Goal: Information Seeking & Learning: Check status

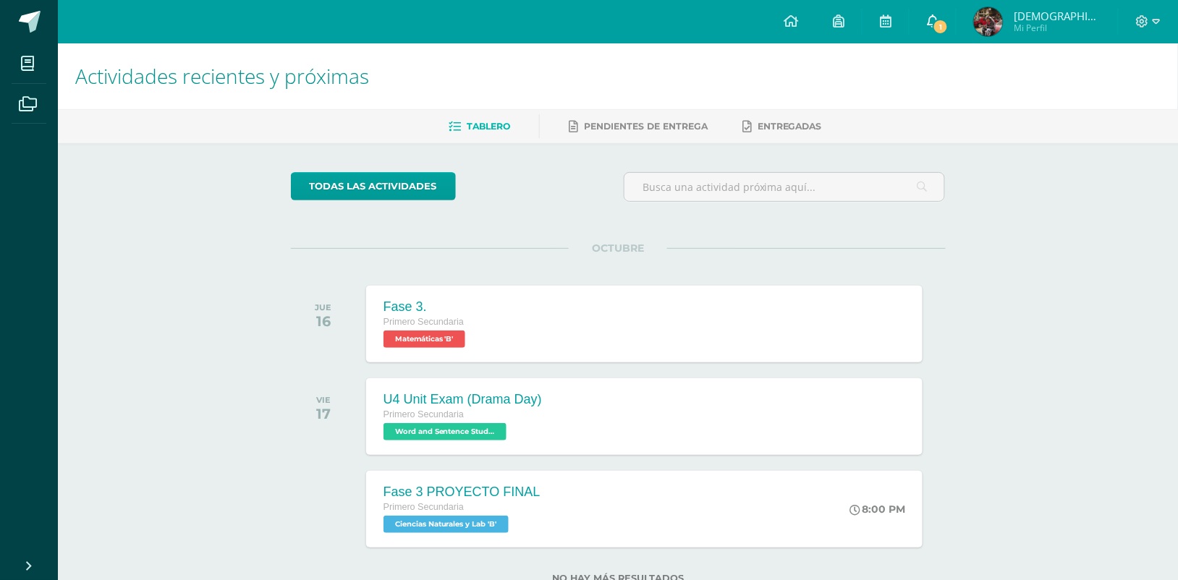
click at [949, 27] on link "1" at bounding box center [933, 21] width 46 height 43
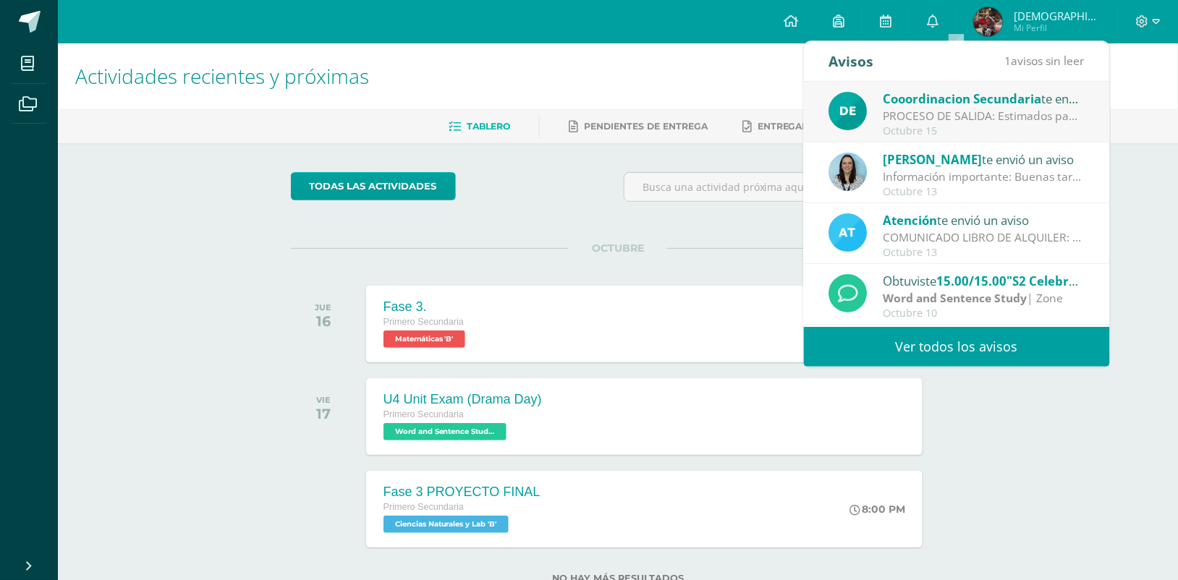
click at [974, 131] on div "Octubre 15" at bounding box center [984, 131] width 201 height 12
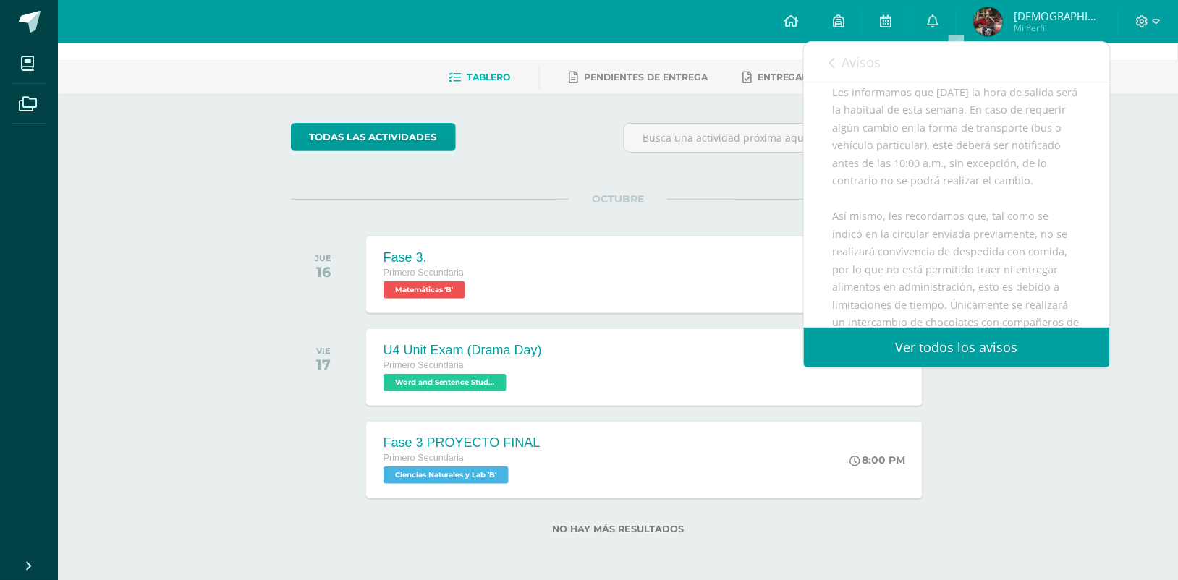
scroll to position [164, 0]
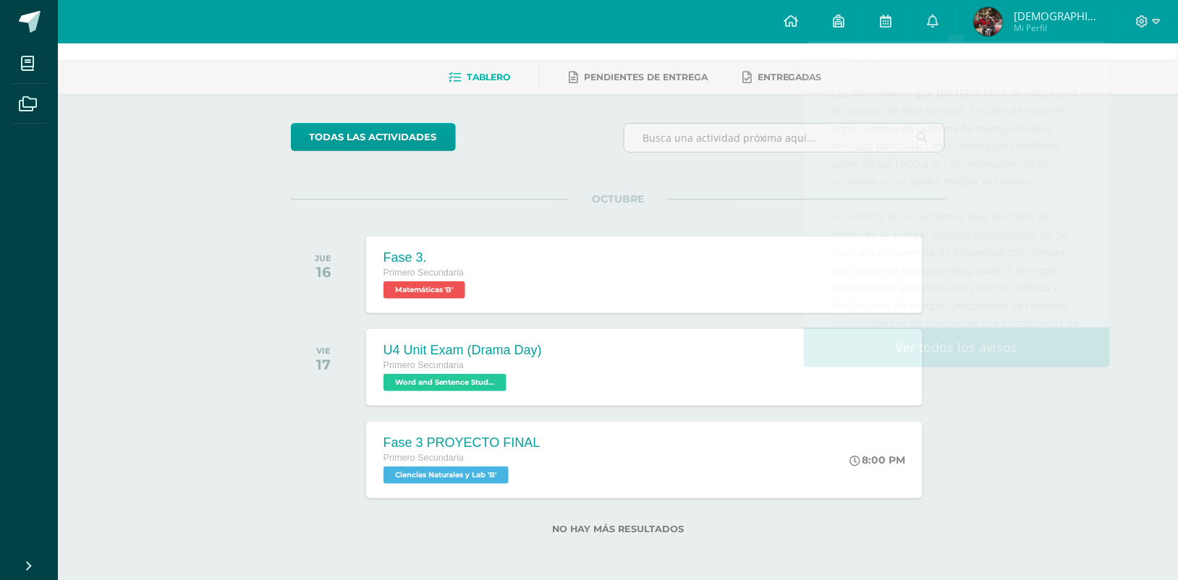
click at [1149, 219] on div "Actividades recientes y próximas Tablero Pendientes de entrega Entregadas todas…" at bounding box center [618, 287] width 1120 height 587
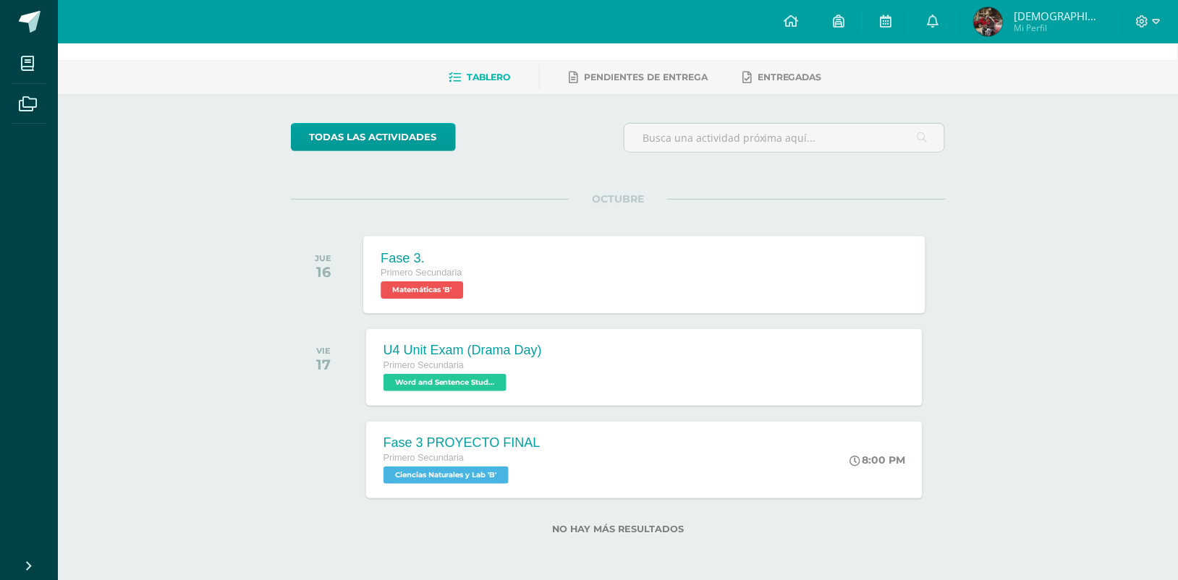
scroll to position [0, 0]
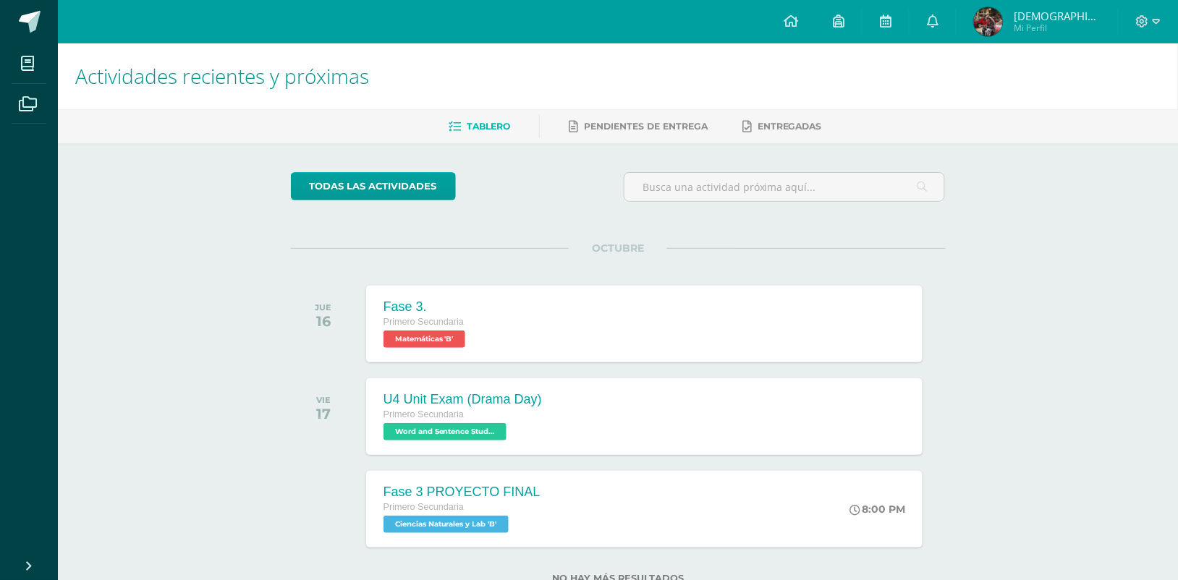
click at [1048, 30] on span "Mi Perfil" at bounding box center [1057, 28] width 87 height 12
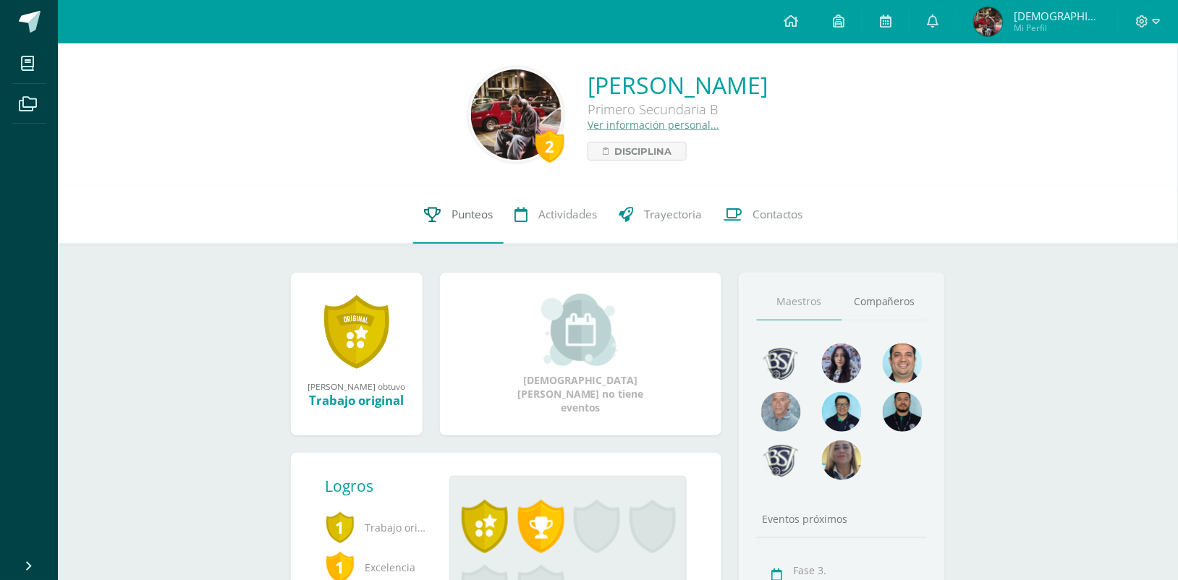
click at [442, 217] on link "Punteos" at bounding box center [458, 215] width 90 height 58
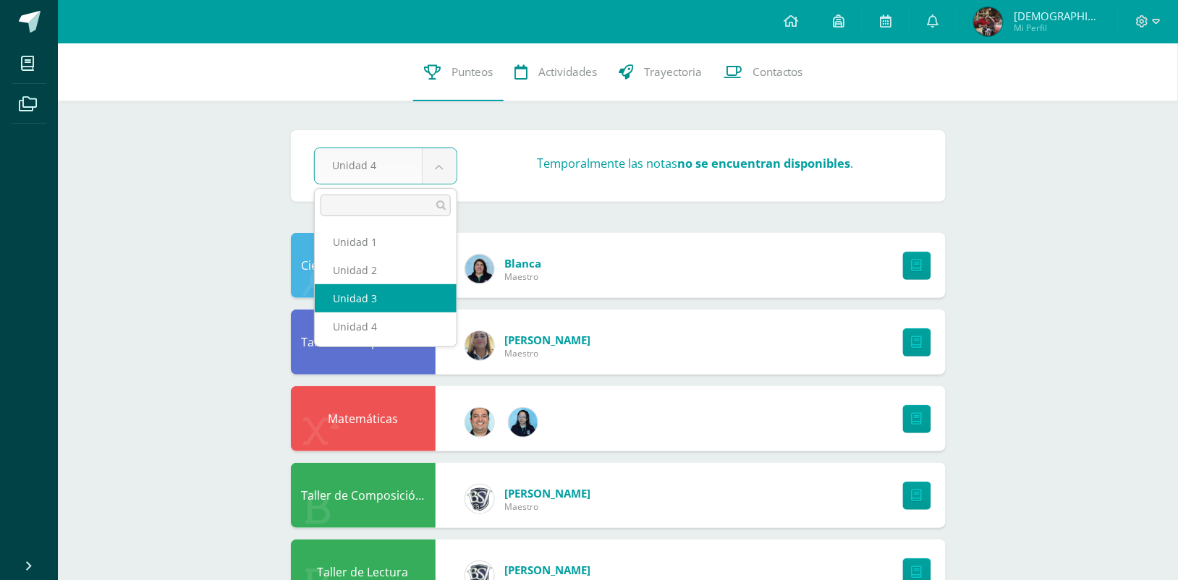
select select "Unidad 3"
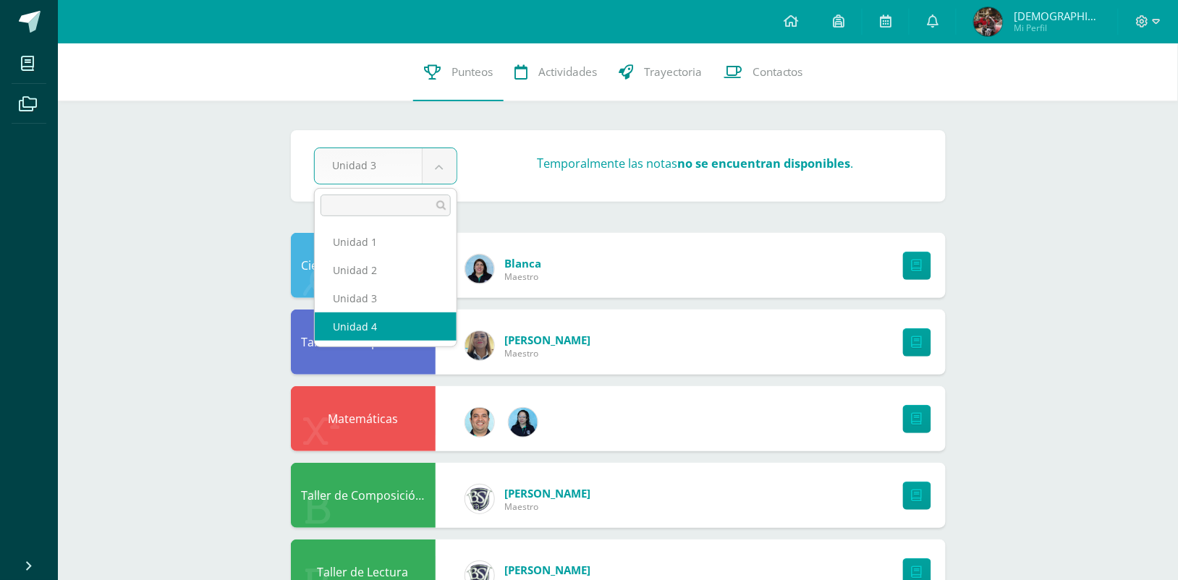
select select "Unidad 4"
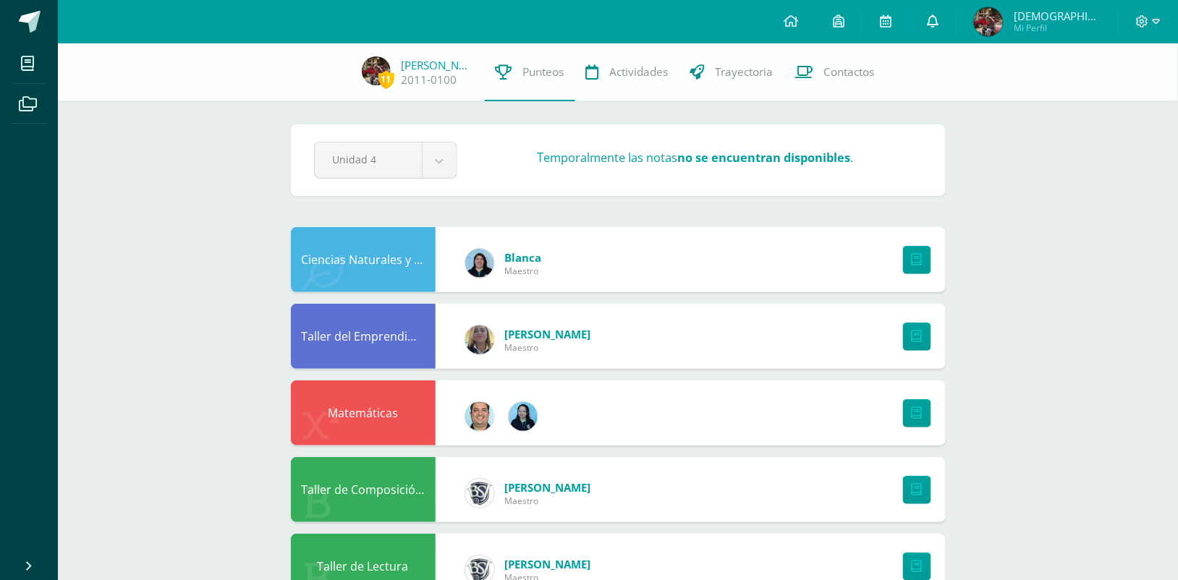
click at [939, 26] on icon at bounding box center [933, 20] width 12 height 13
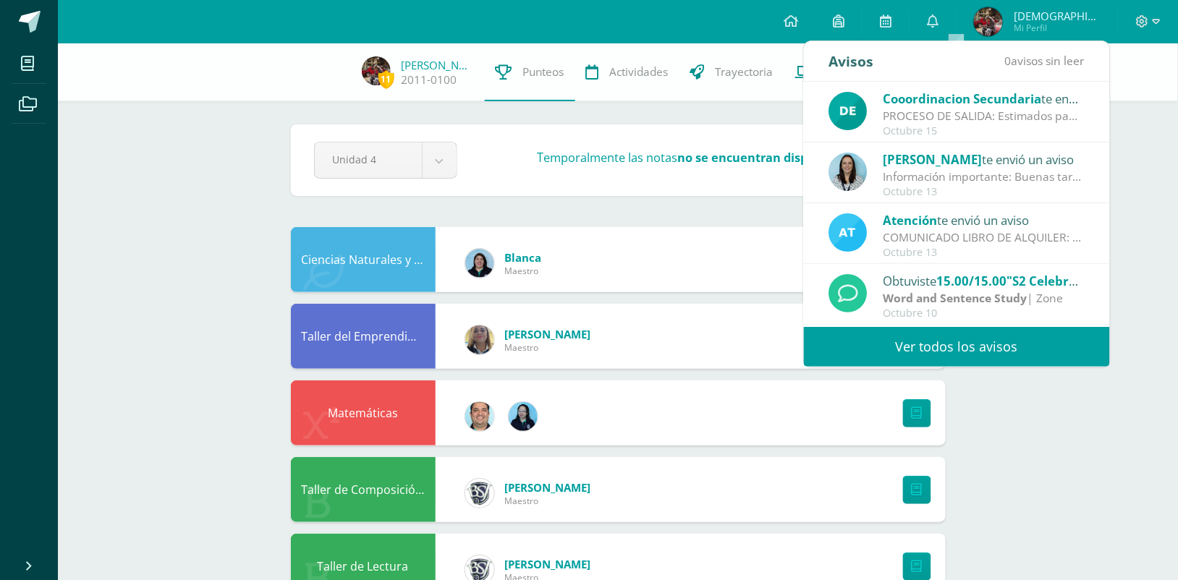
click at [981, 114] on div "PROCESO DE SALIDA: Estimados padres de familia, Les informamos que [DATE] la ho…" at bounding box center [984, 116] width 201 height 17
